Goal: Task Accomplishment & Management: Use online tool/utility

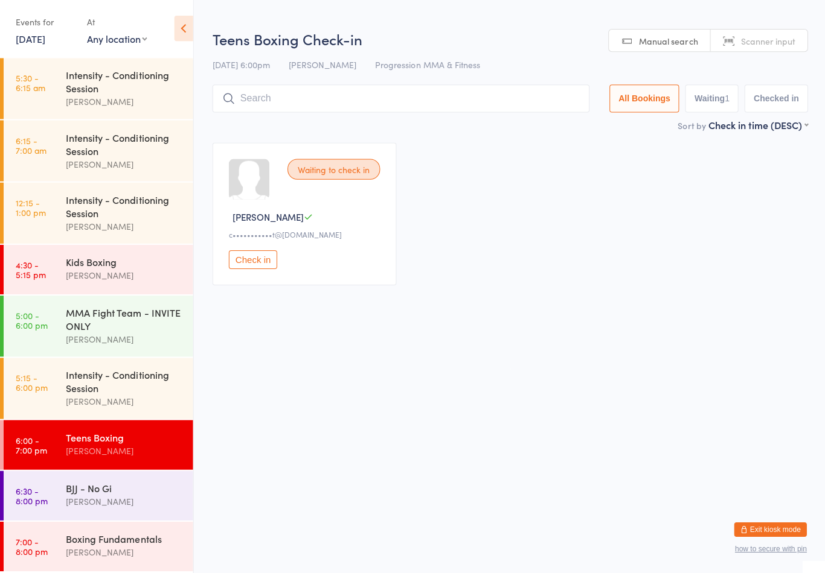
click at [237, 96] on input "search" at bounding box center [400, 100] width 376 height 28
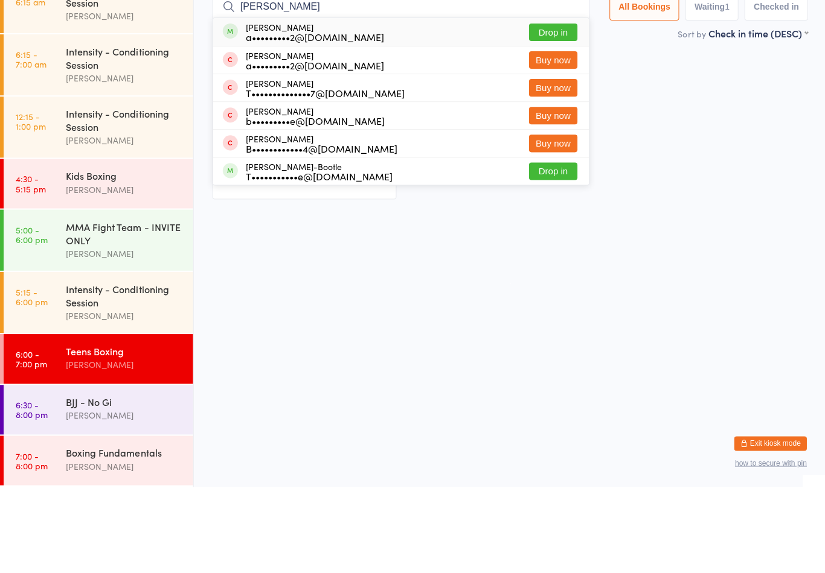
type input "[PERSON_NAME]"
click at [546, 110] on button "Drop in" at bounding box center [552, 119] width 48 height 18
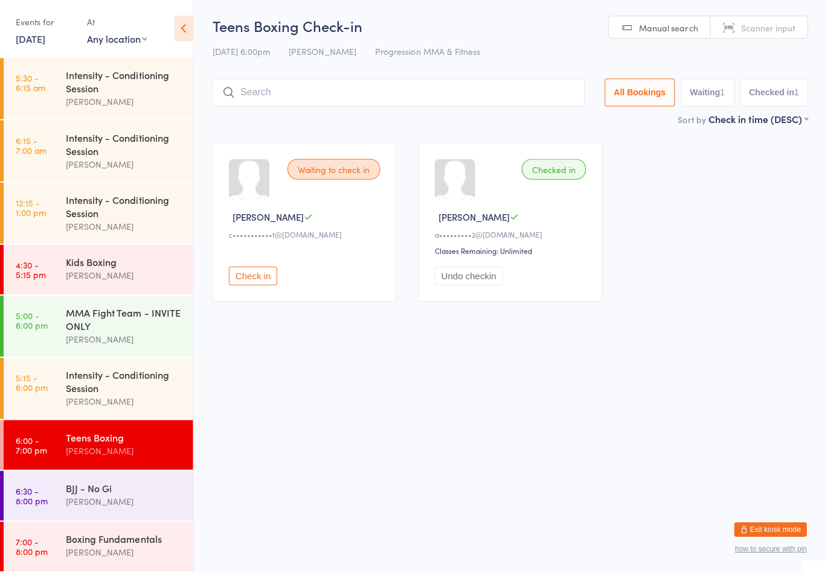
click at [339, 66] on div "Teens Boxing Check-in [DATE] 6:00pm [PERSON_NAME] Progression MMA & Fitness Man…" at bounding box center [509, 65] width 594 height 97
click at [358, 103] on input "search" at bounding box center [397, 94] width 371 height 28
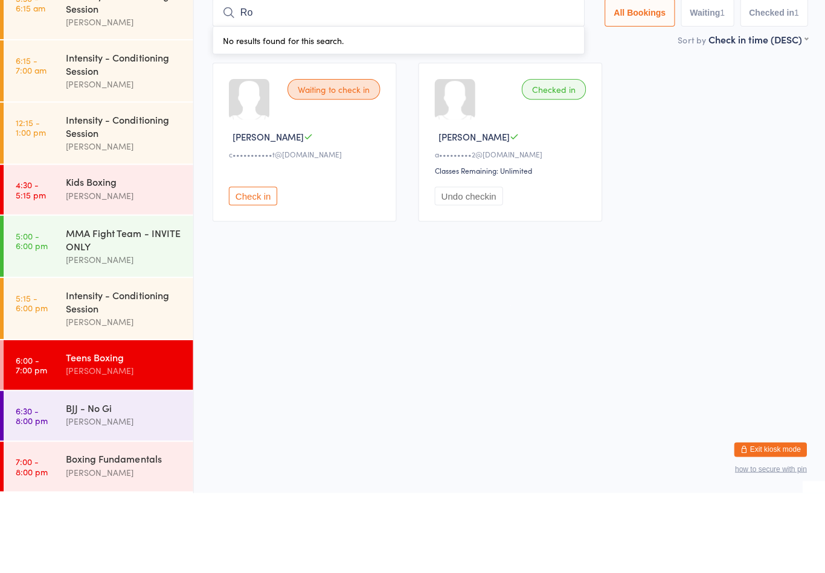
type input "R"
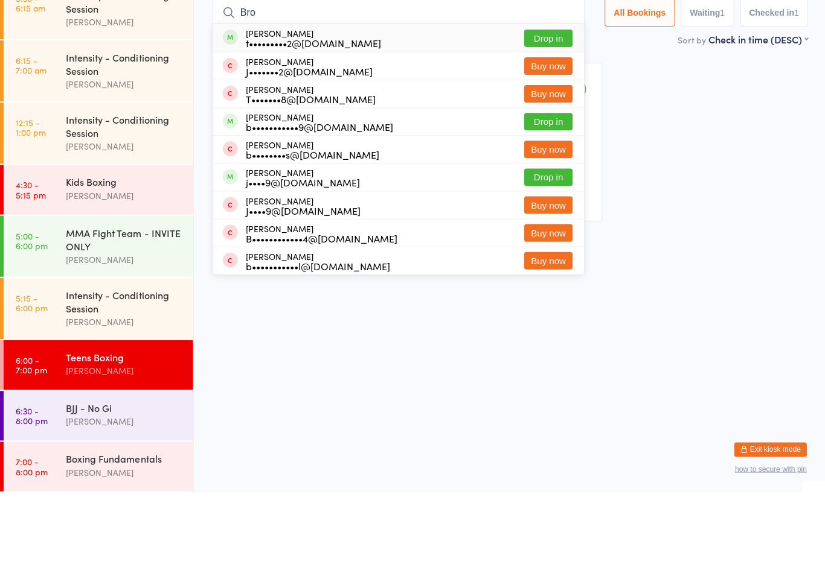
type input "Bro"
click at [555, 194] on button "Drop in" at bounding box center [547, 203] width 48 height 18
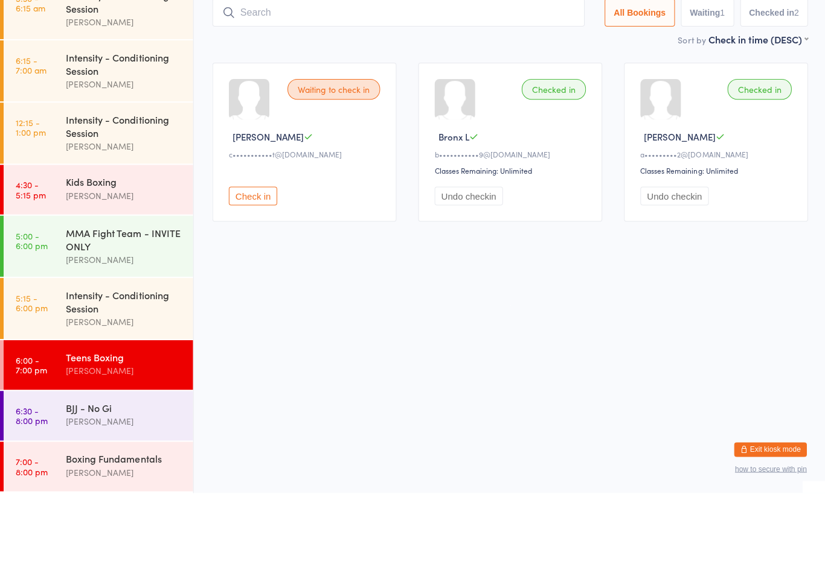
click at [394, 258] on html "You have now entered Kiosk Mode. Members will be able to check themselves in us…" at bounding box center [412, 286] width 825 height 573
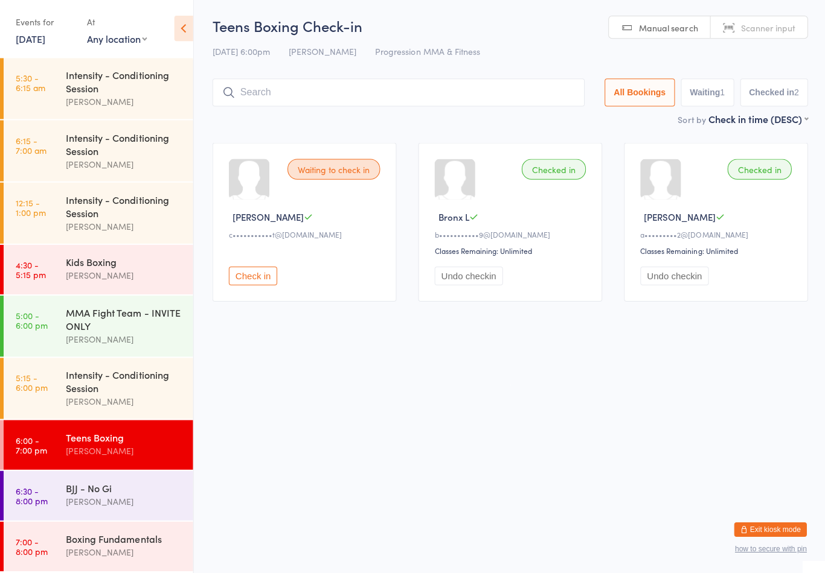
click at [244, 281] on button "Check in" at bounding box center [252, 276] width 48 height 19
click at [517, 82] on input "search" at bounding box center [400, 94] width 376 height 28
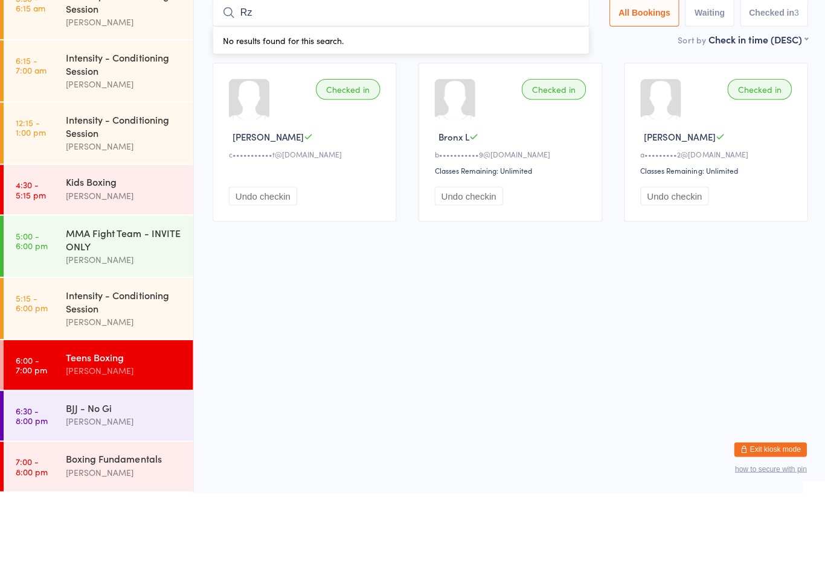
type input "R"
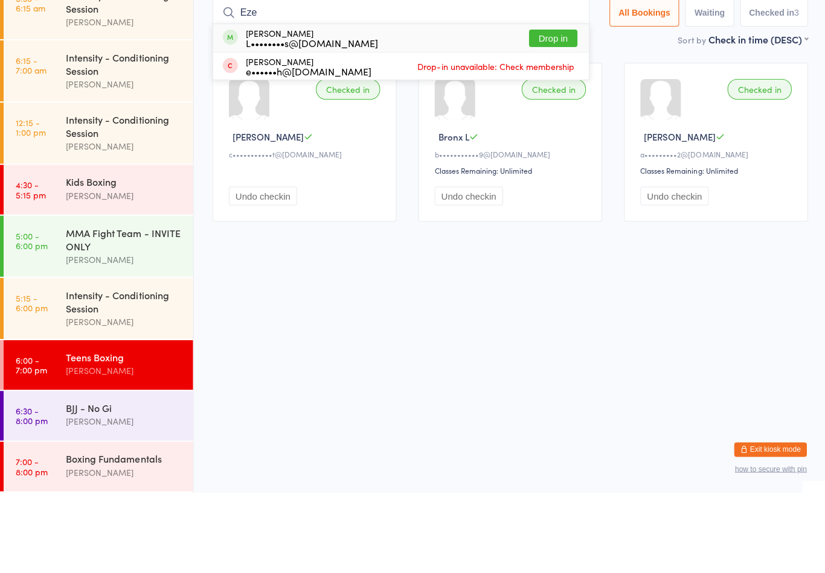
type input "Eze"
click at [552, 110] on button "Drop in" at bounding box center [552, 119] width 48 height 18
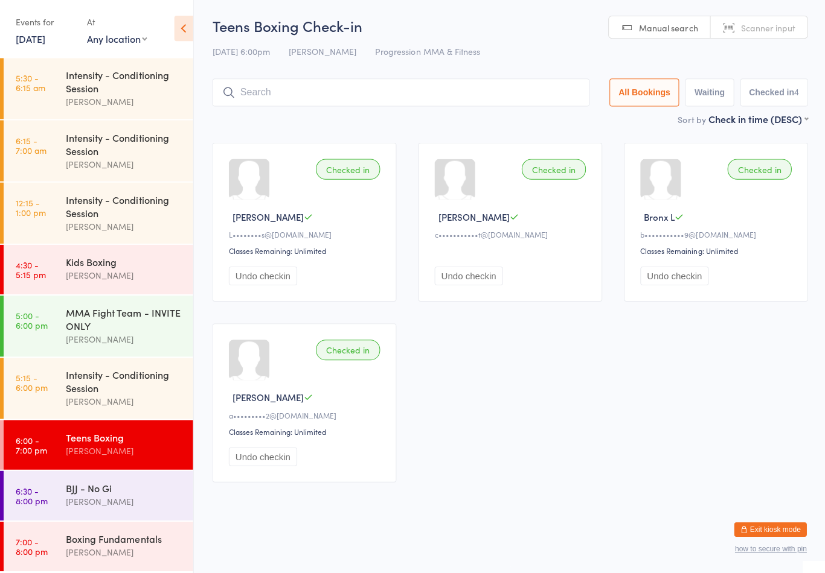
click at [376, 102] on input "search" at bounding box center [400, 94] width 376 height 28
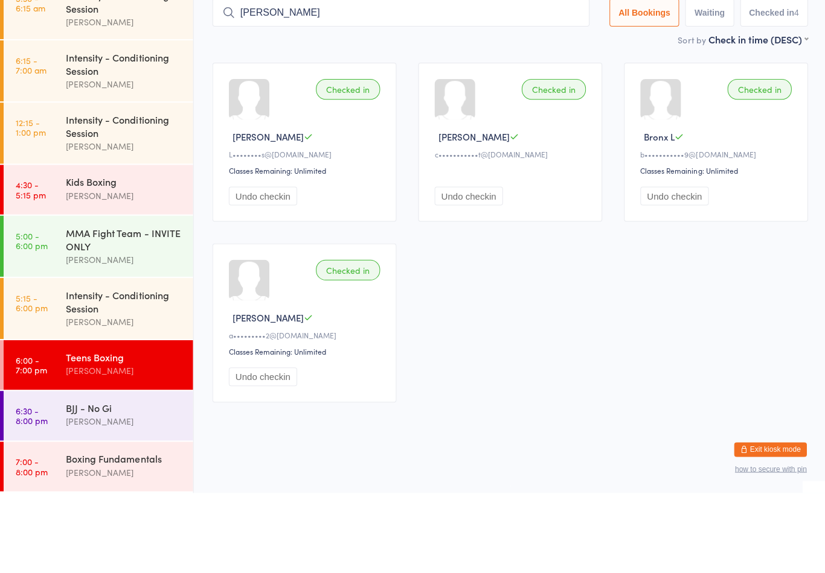
type input "[PERSON_NAME]"
click at [553, 110] on button "Drop in" at bounding box center [552, 119] width 48 height 18
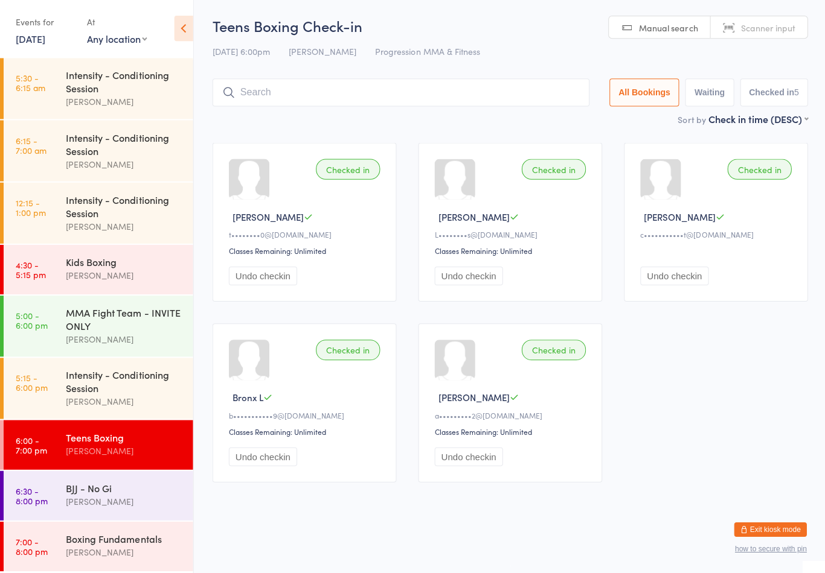
click at [278, 80] on input "search" at bounding box center [400, 94] width 376 height 28
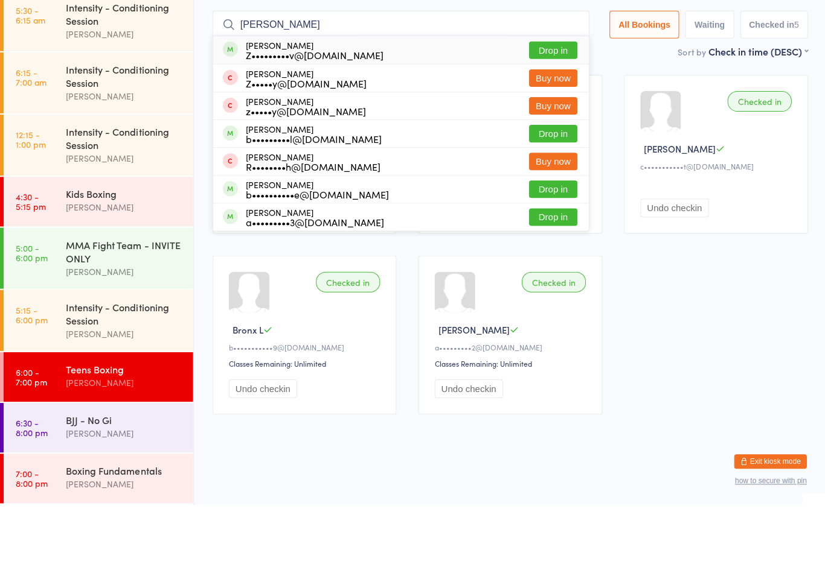
scroll to position [11, 0]
type input "[PERSON_NAME]"
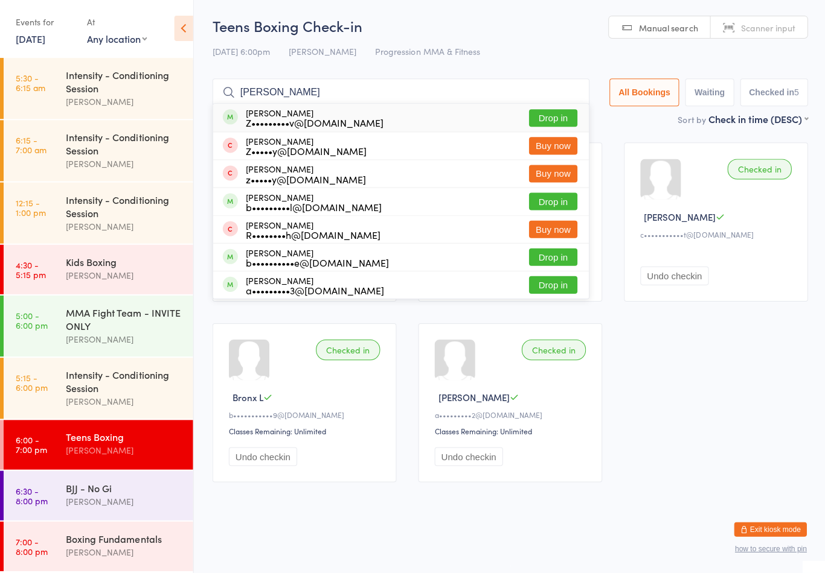
scroll to position [12, 0]
click at [550, 249] on button "Drop in" at bounding box center [552, 258] width 48 height 18
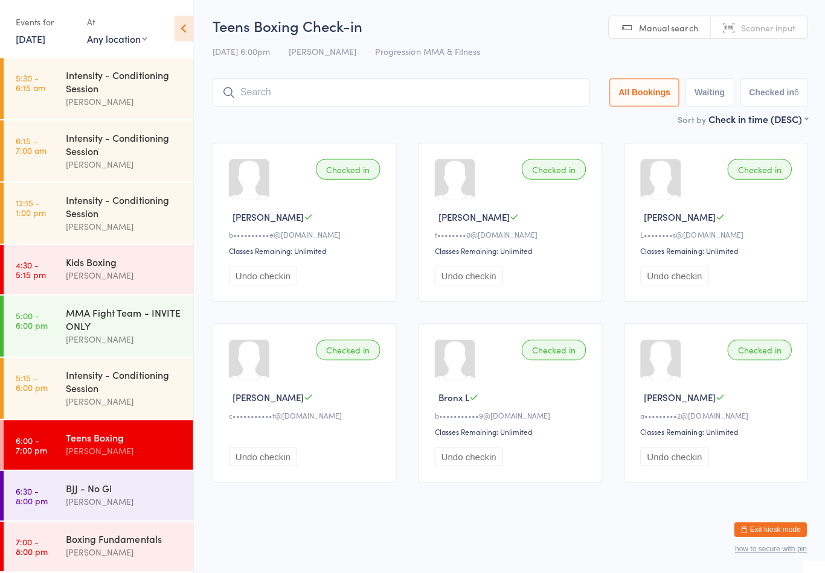
click at [345, 61] on div "Teens Boxing Check-in [DATE] 6:00pm [PERSON_NAME] Progression MMA & Fitness Man…" at bounding box center [509, 65] width 594 height 97
click at [315, 80] on input "search" at bounding box center [400, 94] width 376 height 28
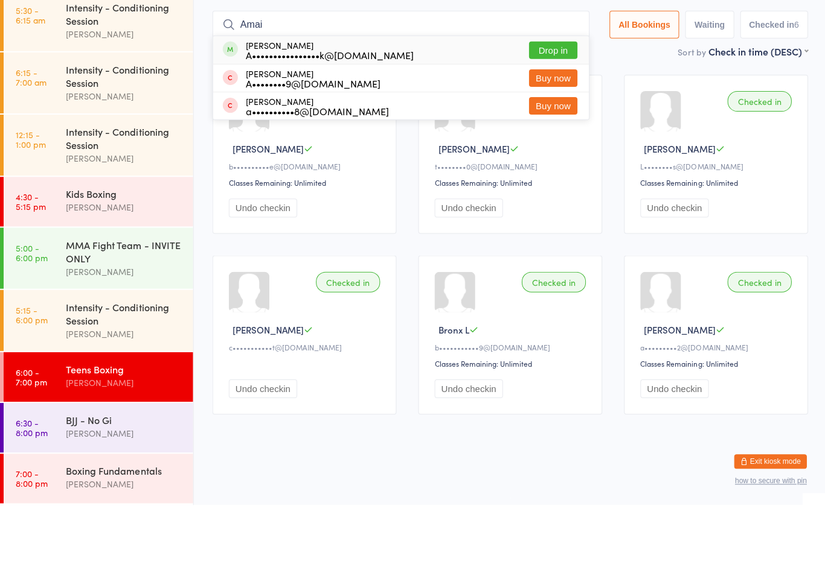
type input "Amai"
click at [548, 110] on button "Drop in" at bounding box center [552, 119] width 48 height 18
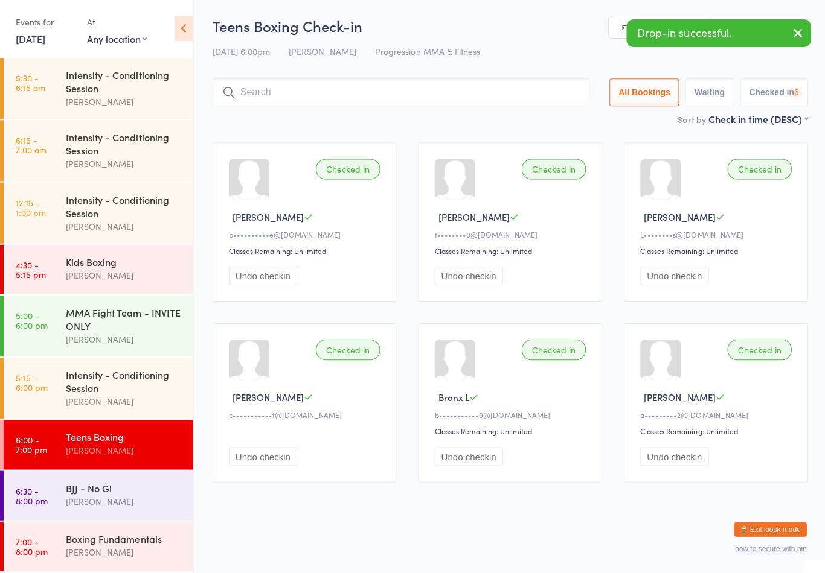
scroll to position [12, 0]
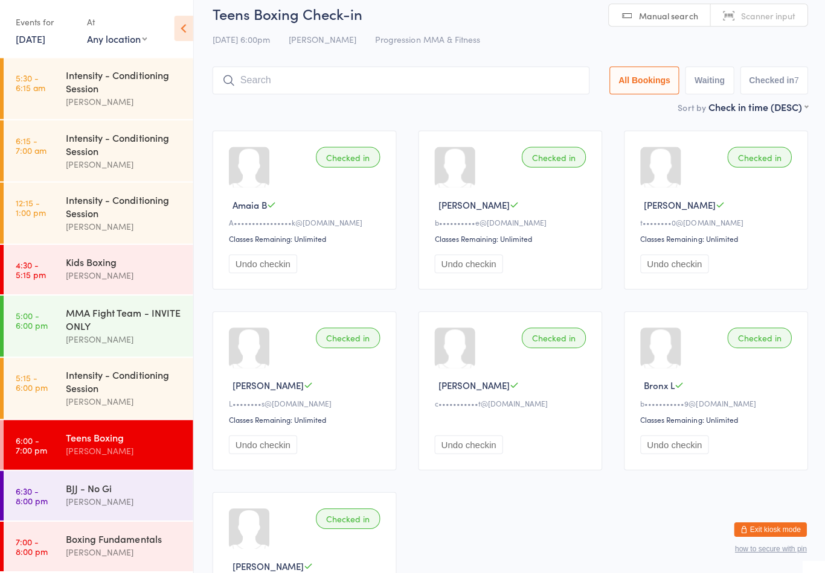
click at [101, 490] on div "BJJ - No Gi" at bounding box center [124, 488] width 117 height 13
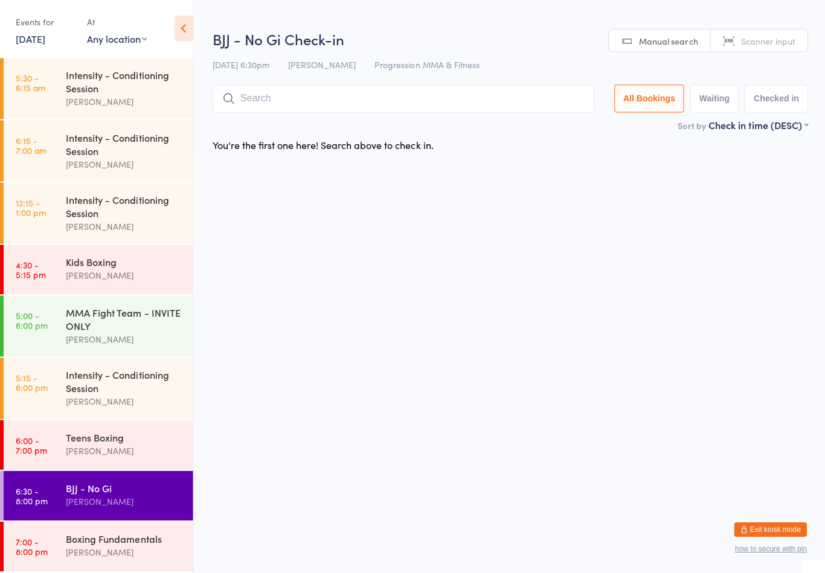
click at [393, 100] on input "search" at bounding box center [402, 100] width 381 height 28
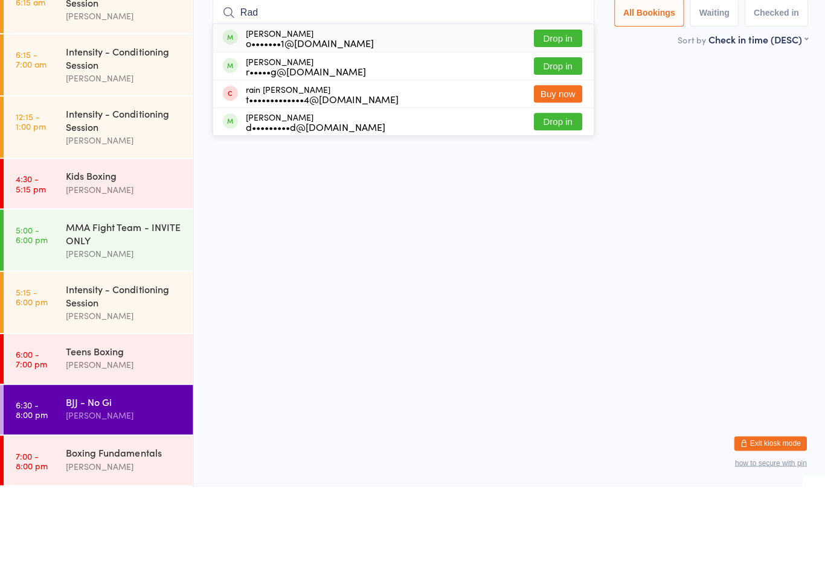
type input "Rad"
click at [558, 144] on button "Drop in" at bounding box center [556, 153] width 48 height 18
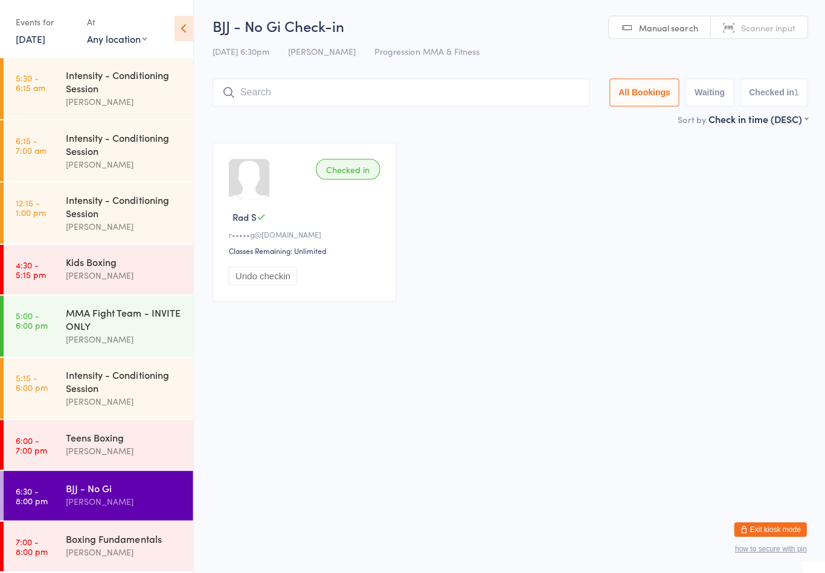
click at [511, 85] on input "search" at bounding box center [400, 94] width 376 height 28
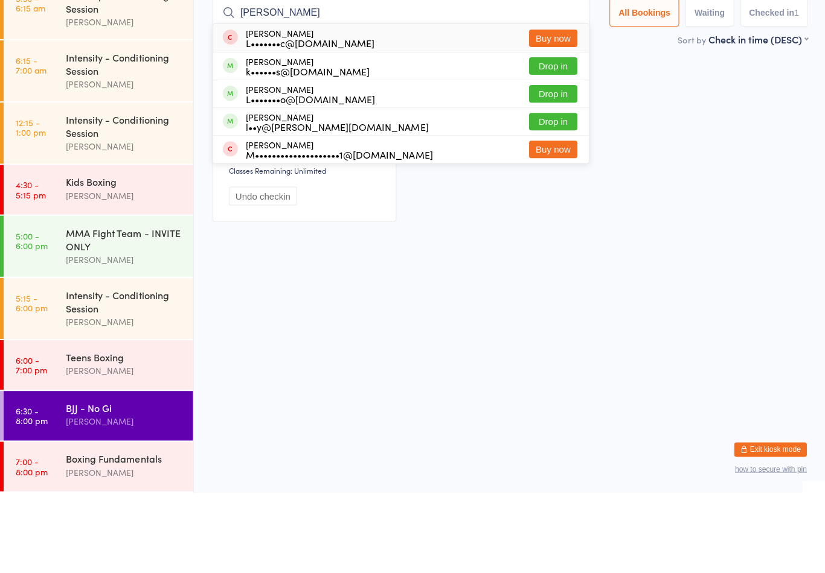
type input "[PERSON_NAME]"
click at [554, 166] on button "Drop in" at bounding box center [552, 175] width 48 height 18
